Goal: Contribute content

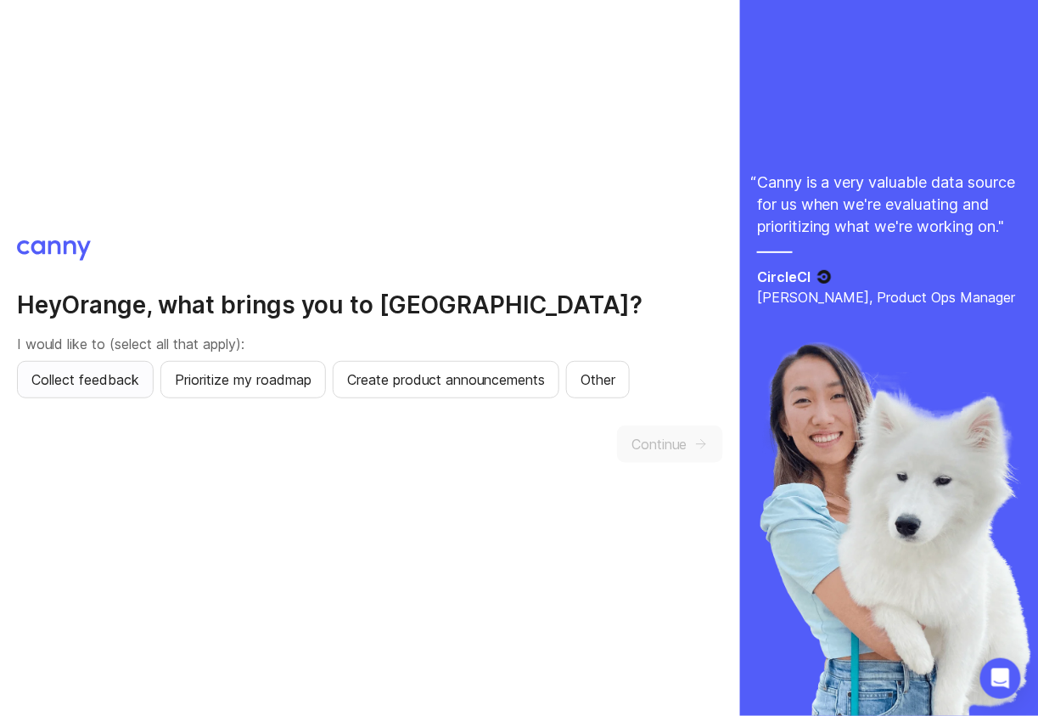
click at [127, 378] on span "Collect feedback" at bounding box center [85, 379] width 108 height 20
click at [276, 388] on span "Prioritize my roadmap" at bounding box center [243, 379] width 137 height 20
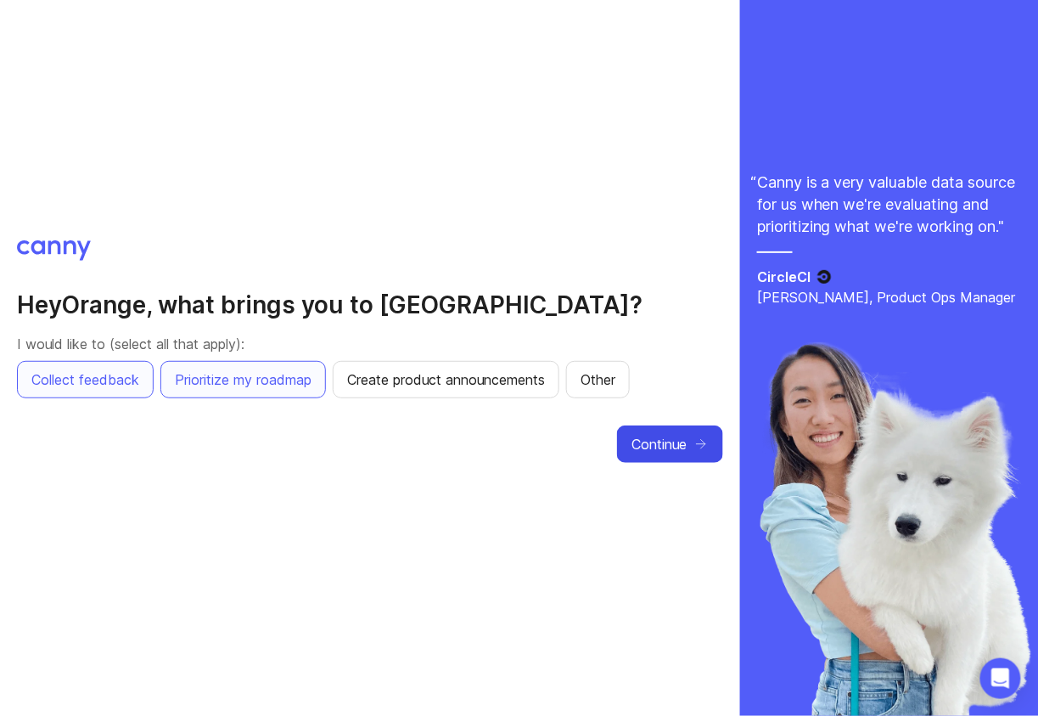
click at [656, 447] on span "Continue" at bounding box center [659, 444] width 55 height 20
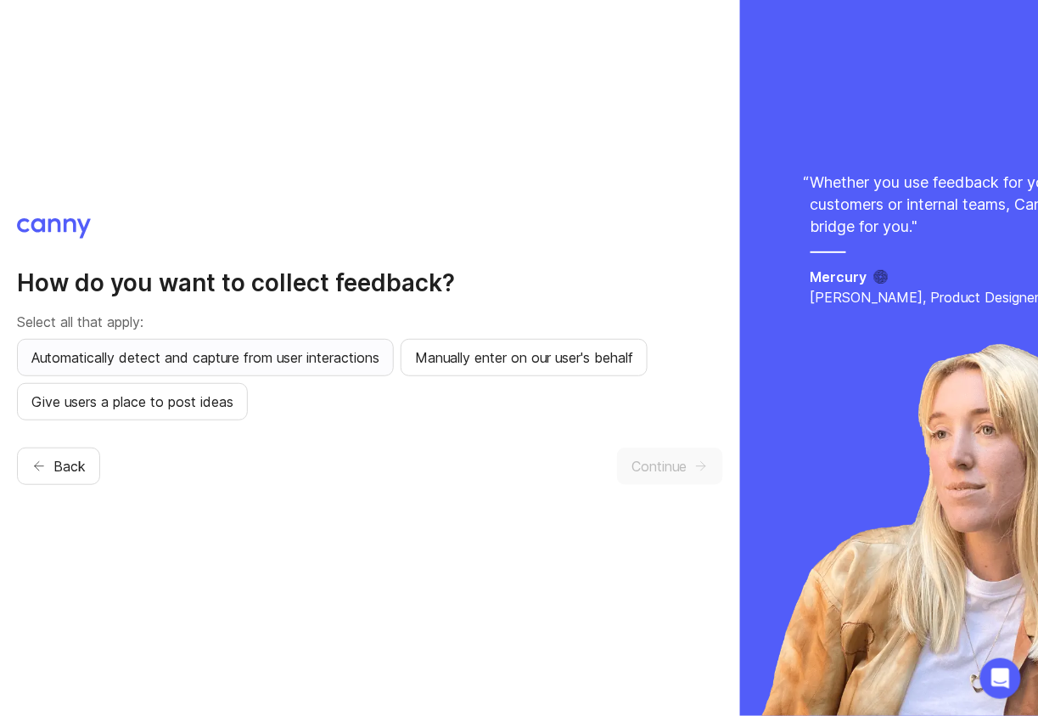
click at [369, 357] on span "Automatically detect and capture from user interactions" at bounding box center [205, 357] width 348 height 20
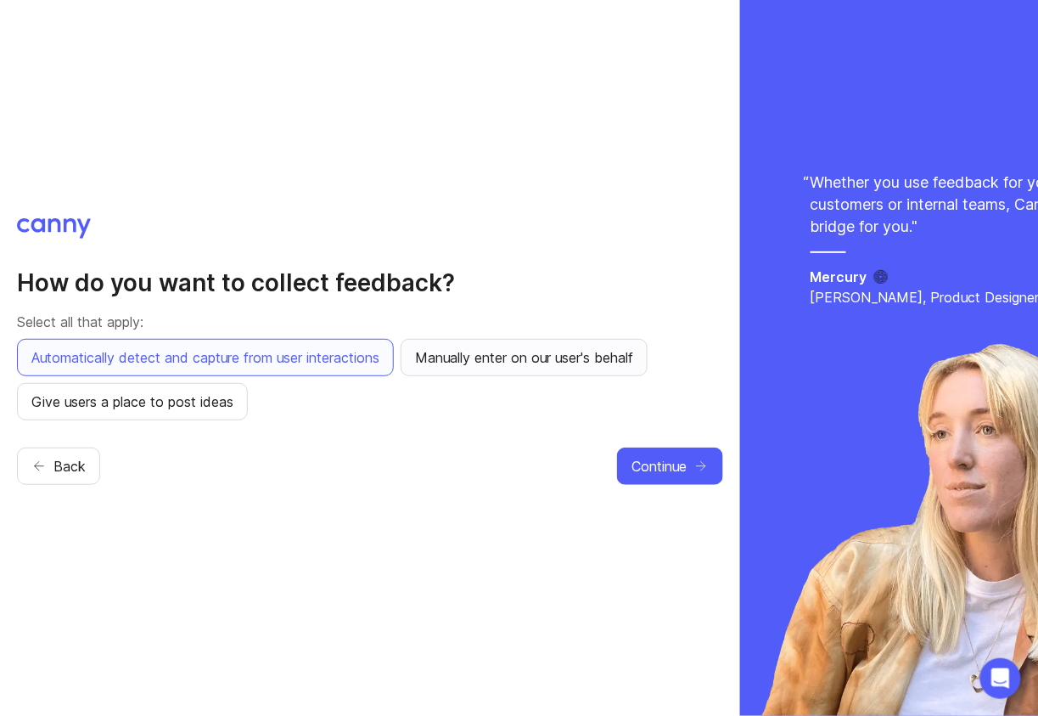
click at [479, 347] on span "Manually enter on our user's behalf" at bounding box center [524, 357] width 218 height 20
click at [222, 408] on span "Give users a place to post ideas" at bounding box center [132, 401] width 202 height 20
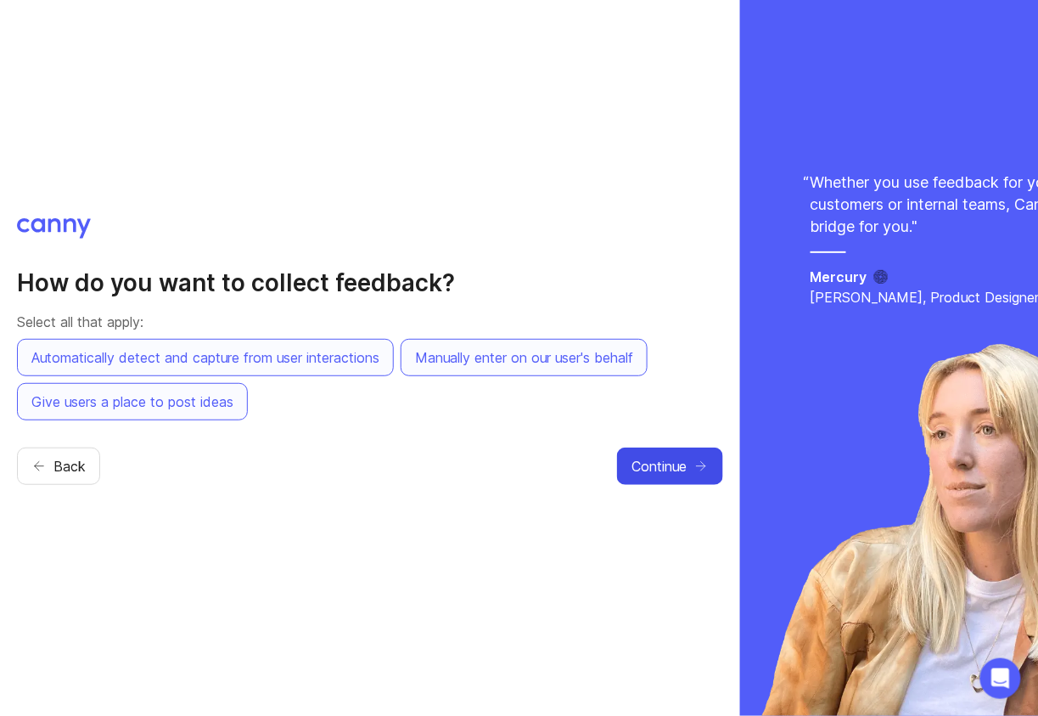
click at [649, 447] on button "Continue" at bounding box center [670, 465] width 106 height 37
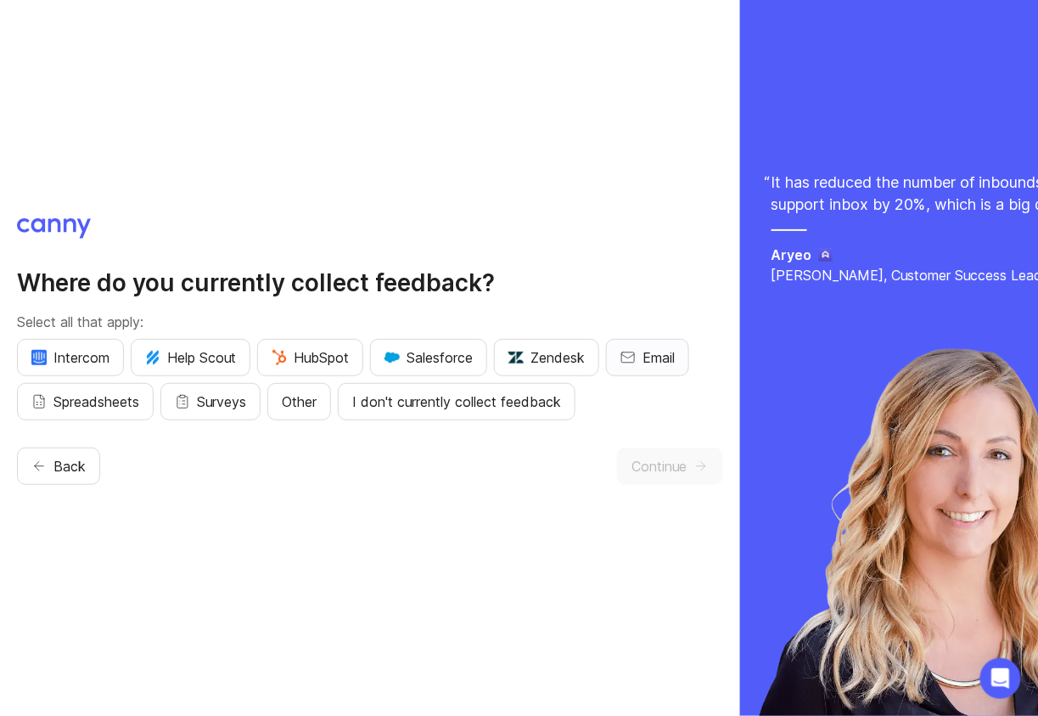
click at [631, 362] on icon "button" at bounding box center [628, 357] width 15 height 15
click at [89, 402] on span "Spreadsheets" at bounding box center [96, 401] width 86 height 20
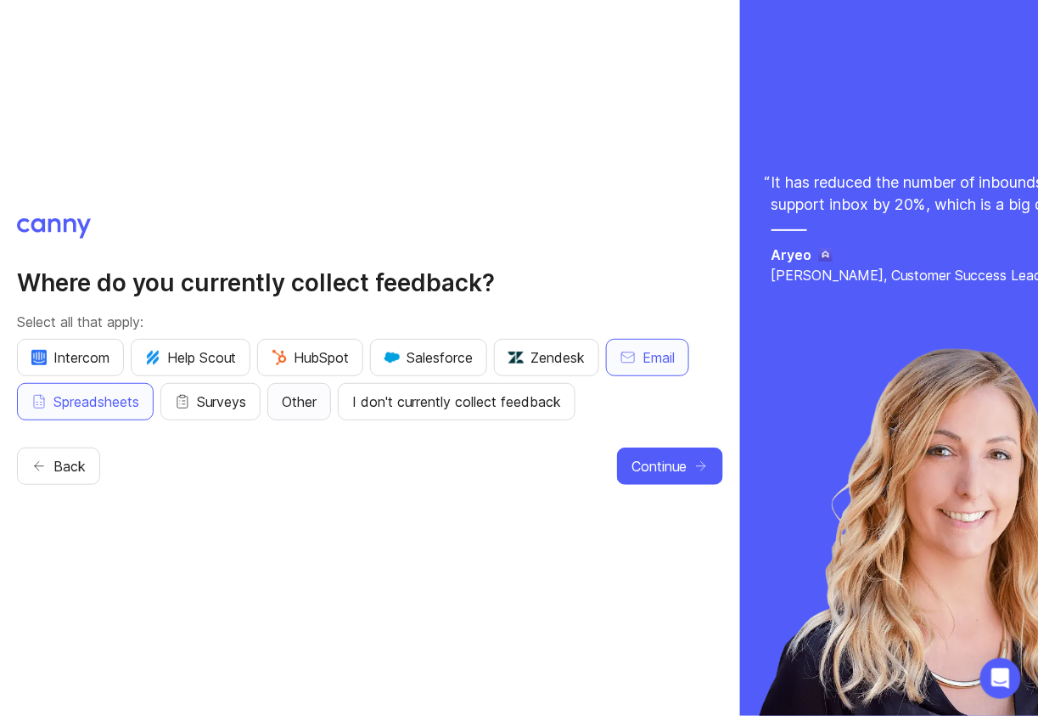
click at [312, 399] on span "Other" at bounding box center [299, 401] width 35 height 20
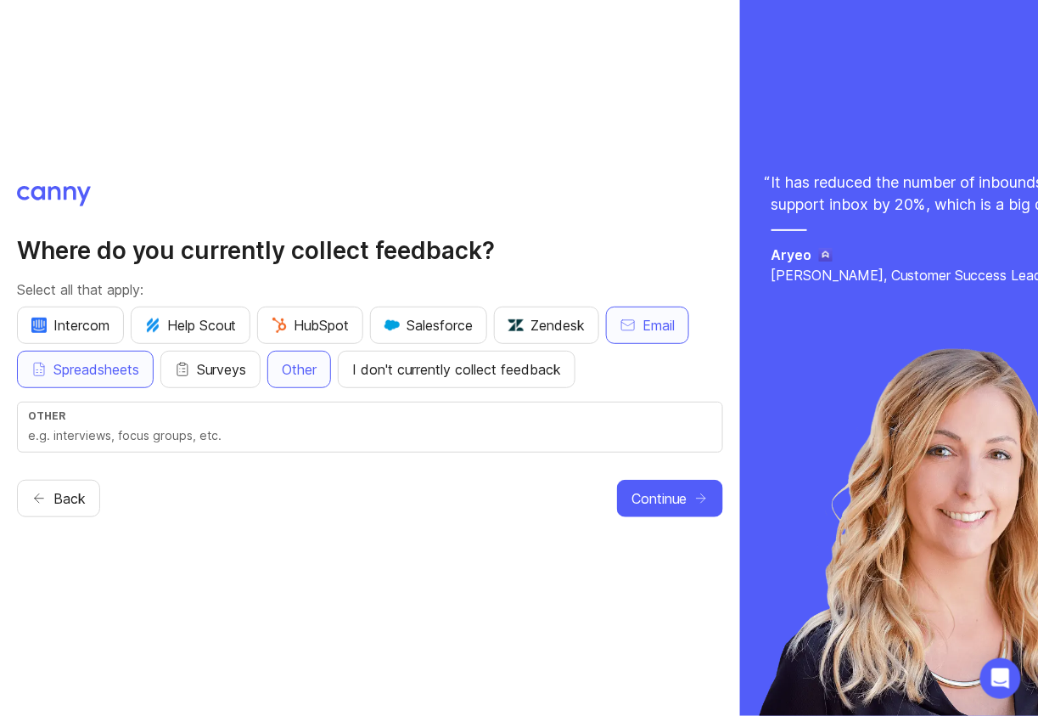
click at [228, 434] on input "text" at bounding box center [370, 435] width 684 height 19
type input "interviews, pylon"
click at [635, 509] on button "Continue" at bounding box center [670, 498] width 106 height 37
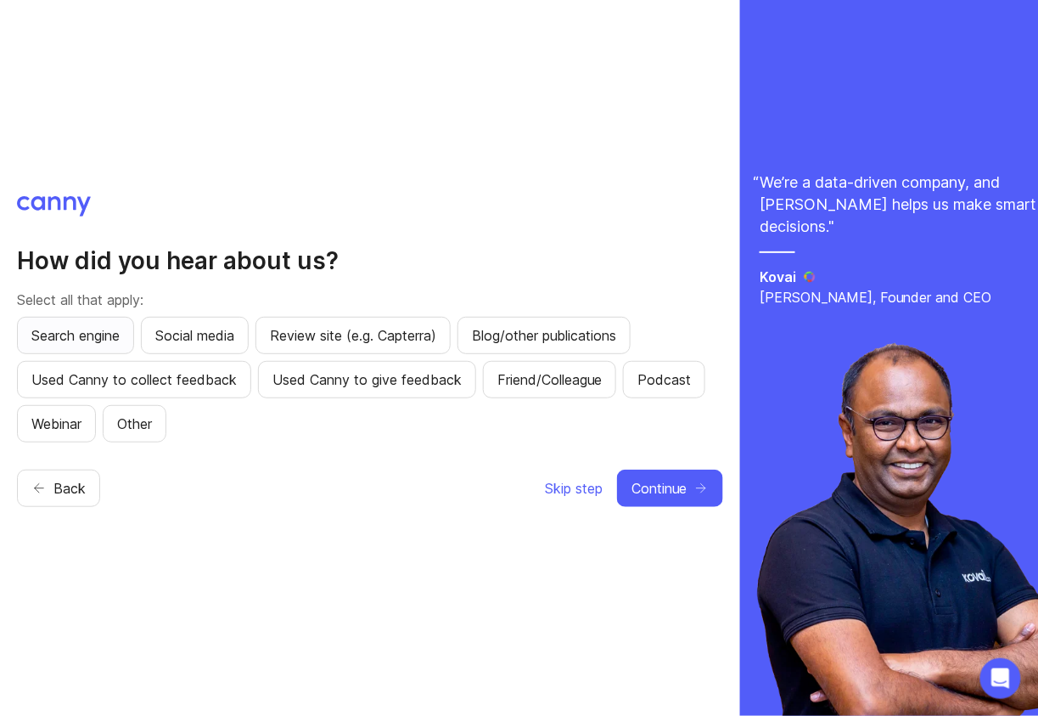
click at [114, 341] on span "Search engine" at bounding box center [75, 335] width 88 height 20
click at [685, 500] on button "Continue" at bounding box center [670, 488] width 106 height 37
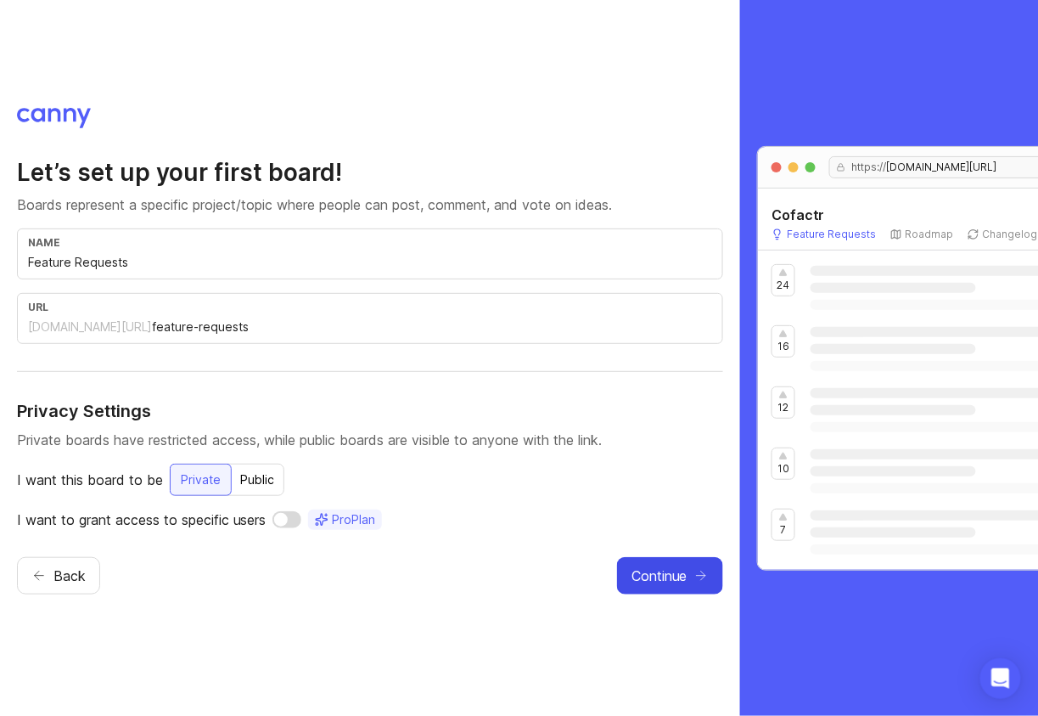
click at [649, 578] on span "Continue" at bounding box center [659, 575] width 55 height 20
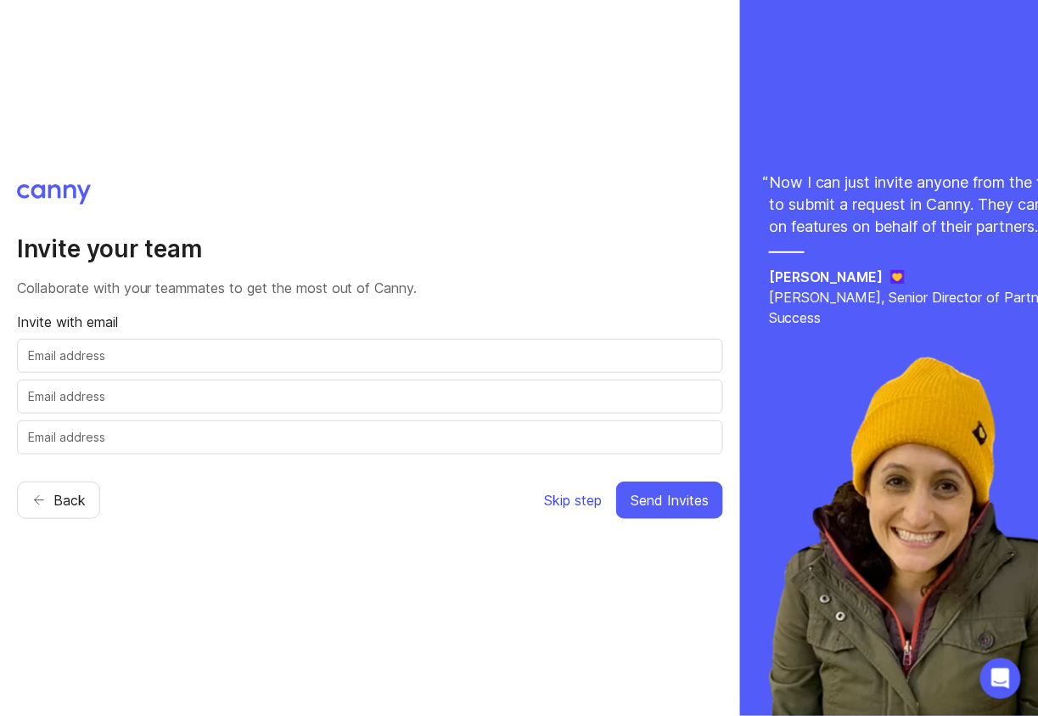
click at [577, 509] on button "Skip step" at bounding box center [572, 499] width 59 height 37
click at [551, 493] on span "Skip step" at bounding box center [573, 500] width 58 height 20
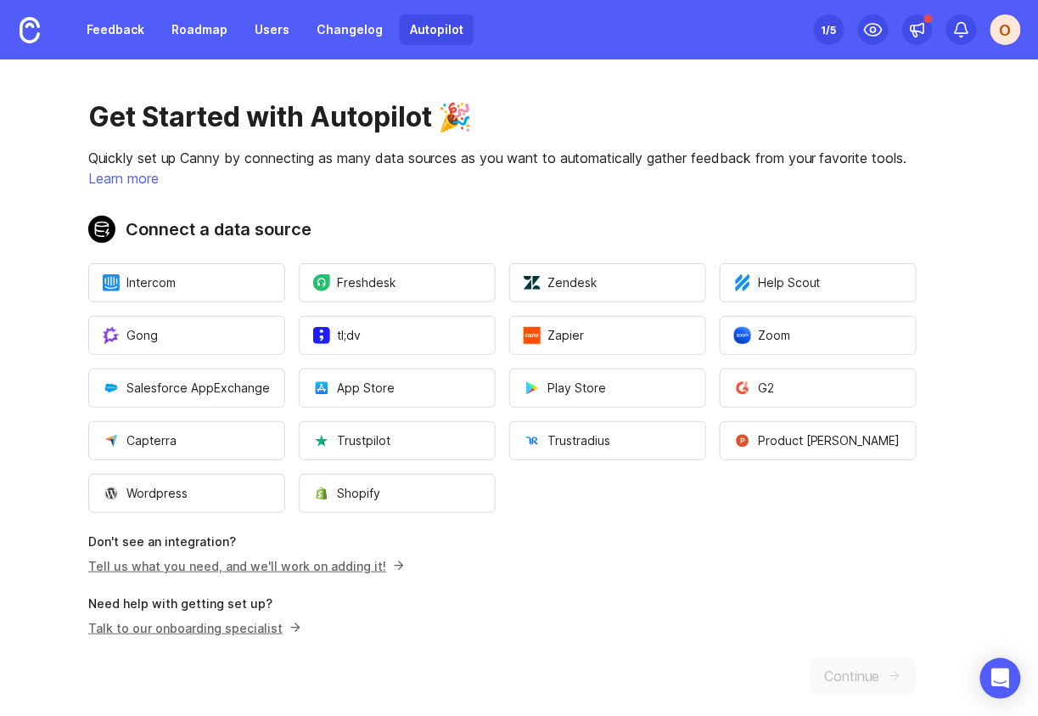
click at [370, 567] on link "Tell us what you need, and we'll work on adding it!" at bounding box center [244, 566] width 312 height 14
click at [127, 33] on link "Feedback" at bounding box center [115, 29] width 78 height 31
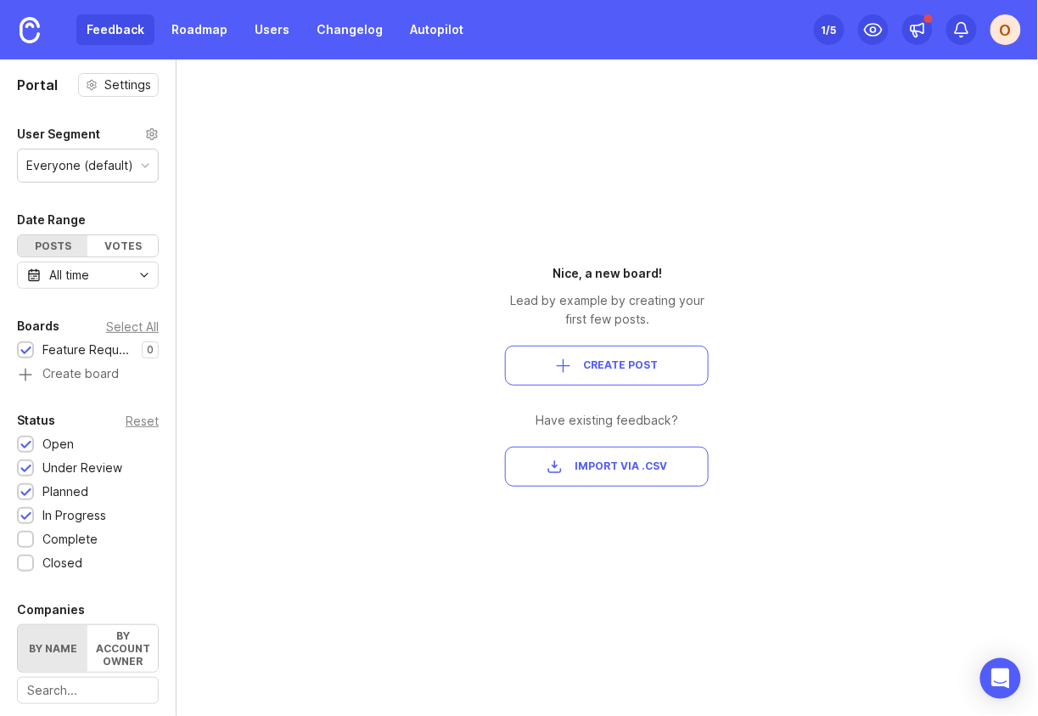
click at [605, 374] on button "Create Post" at bounding box center [607, 366] width 204 height 40
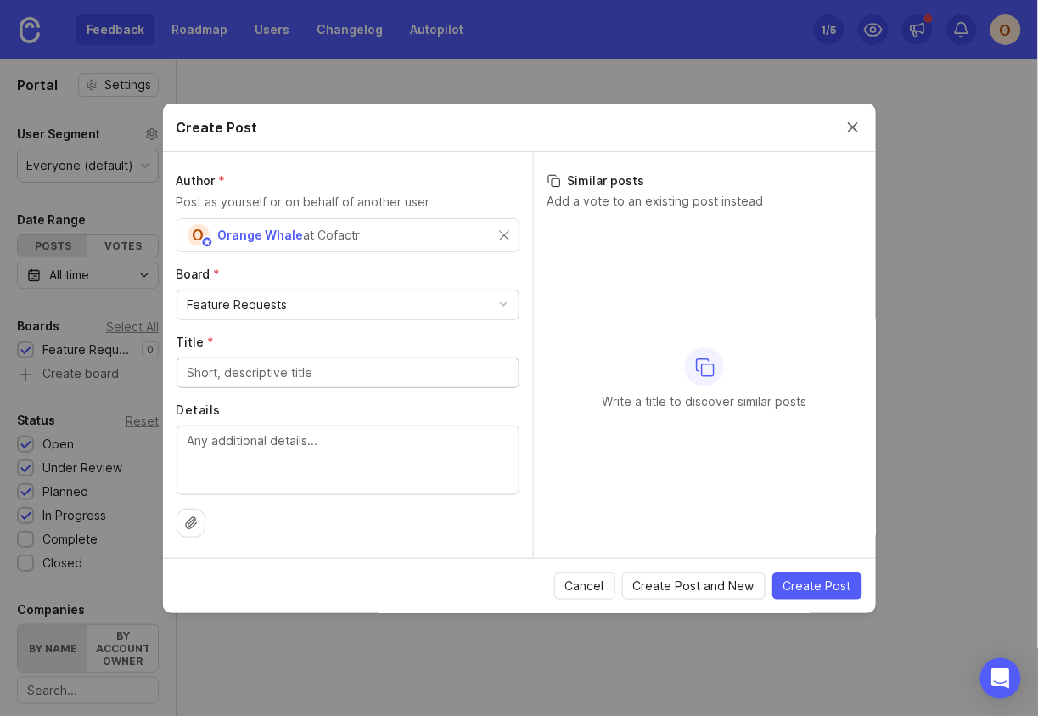
click at [311, 371] on input "Title *" at bounding box center [348, 372] width 321 height 19
type input "test"
click at [340, 474] on textarea "Details" at bounding box center [348, 459] width 321 height 56
type textarea "testing"
click at [797, 580] on span "Create Post" at bounding box center [818, 585] width 68 height 17
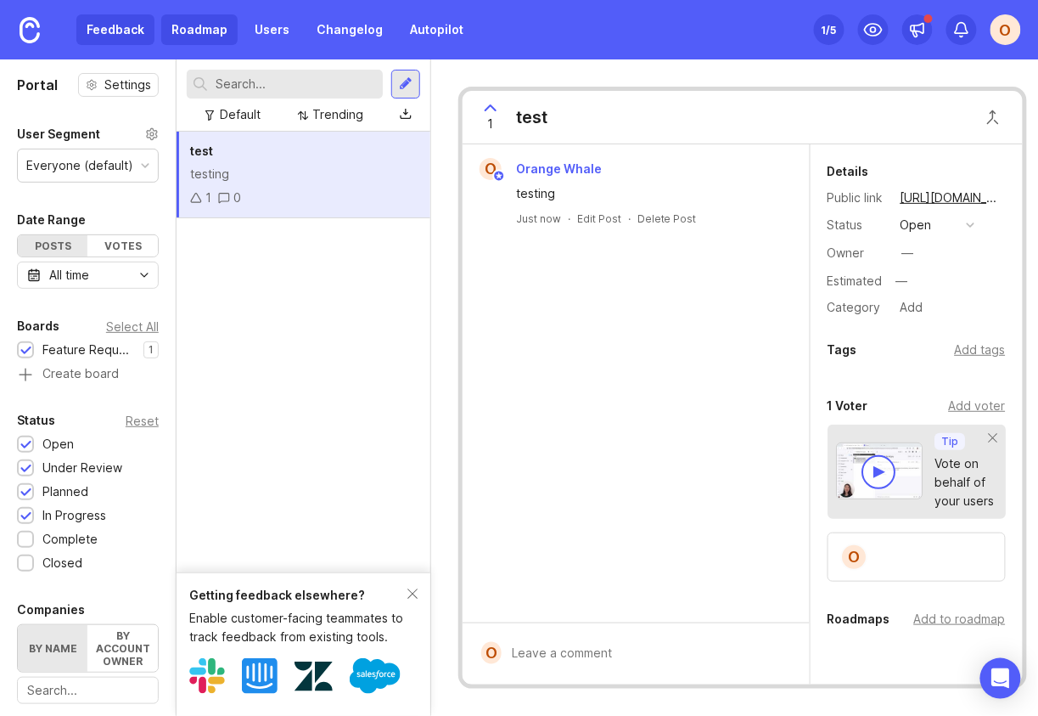
click at [200, 34] on link "Roadmap" at bounding box center [199, 29] width 76 height 31
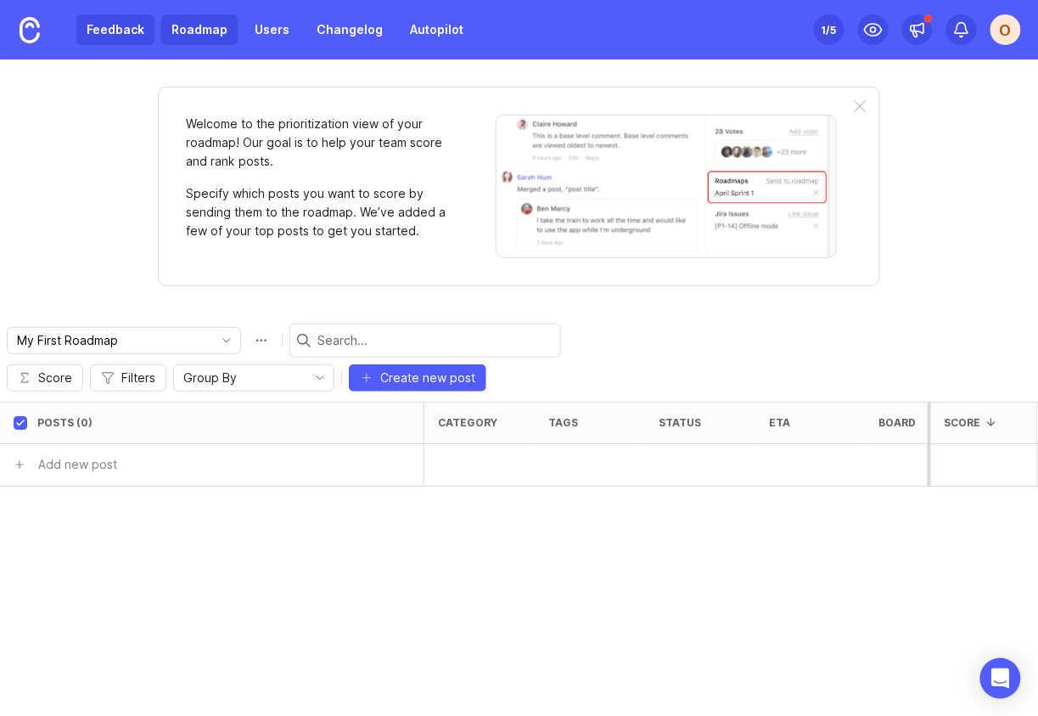
click at [127, 29] on link "Feedback" at bounding box center [115, 29] width 78 height 31
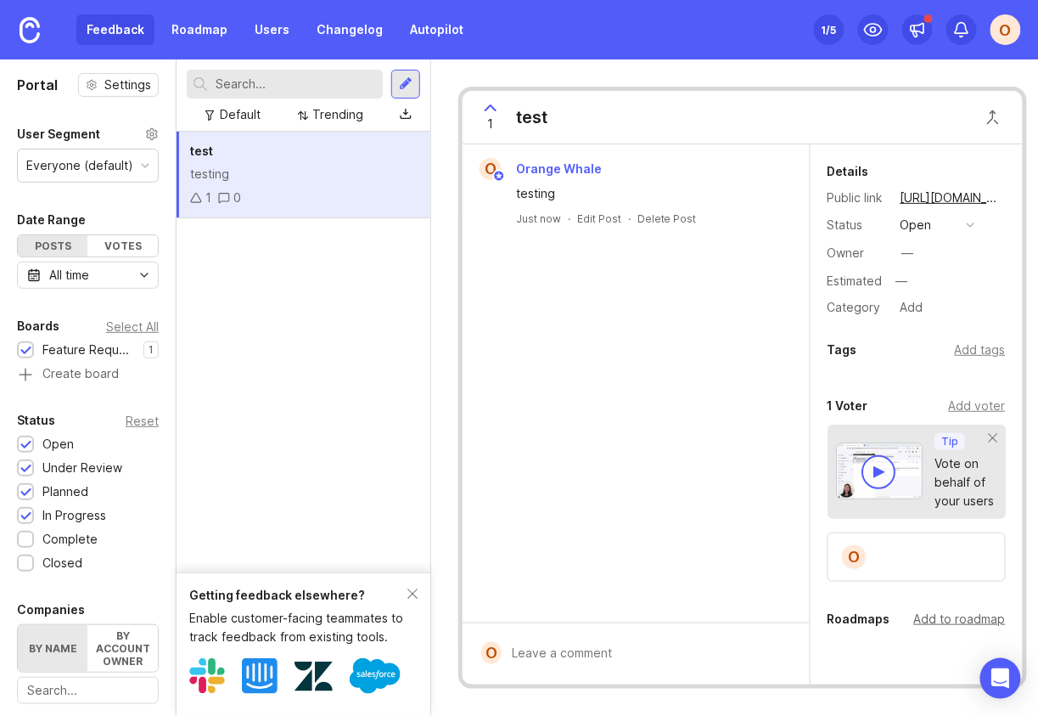
click at [926, 616] on div "Add to roadmap" at bounding box center [960, 619] width 92 height 19
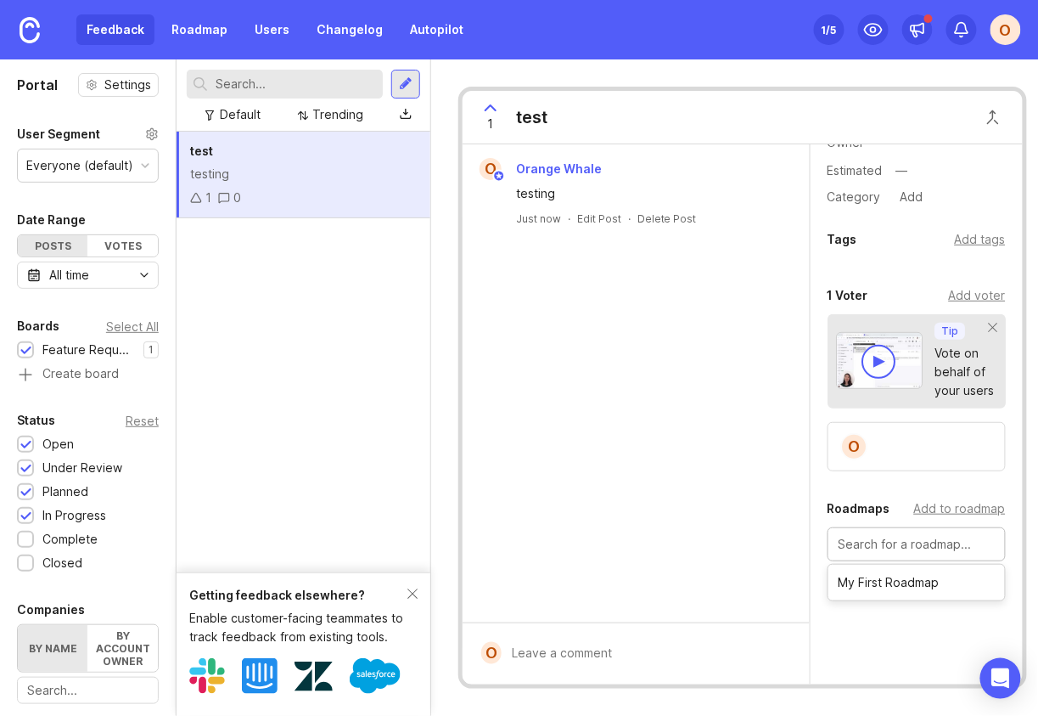
scroll to position [127, 0]
